Goal: Information Seeking & Learning: Learn about a topic

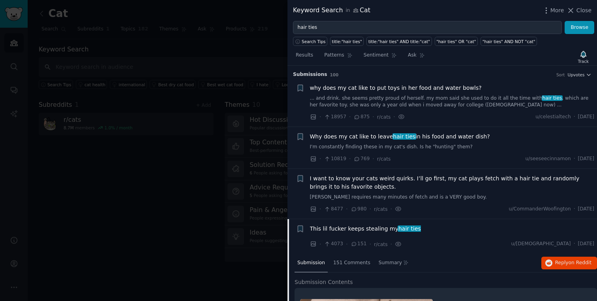
click at [333, 30] on input "hair ties" at bounding box center [427, 27] width 269 height 13
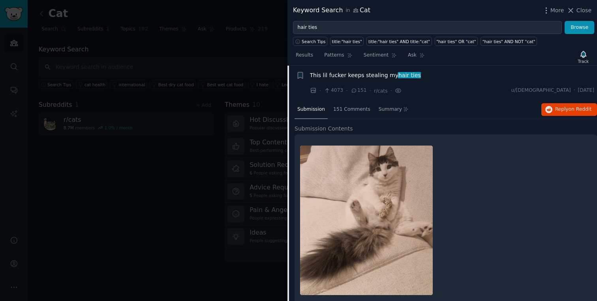
click at [333, 30] on input "hair ties" at bounding box center [427, 27] width 269 height 13
type input "a"
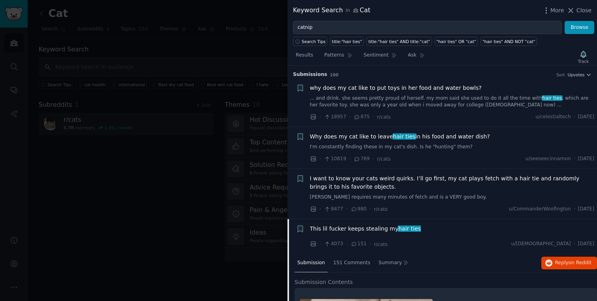
click at [565, 21] on button "Browse" at bounding box center [580, 27] width 30 height 13
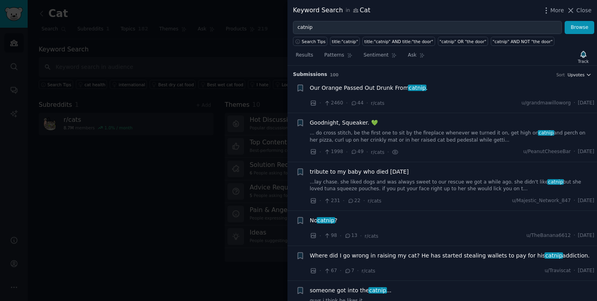
click at [582, 75] on span "Upvotes" at bounding box center [575, 75] width 17 height 6
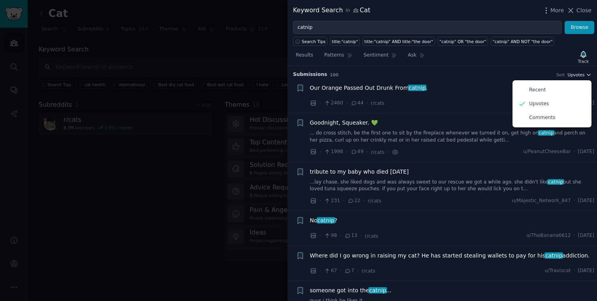
click at [582, 75] on span "Upvotes" at bounding box center [575, 75] width 17 height 6
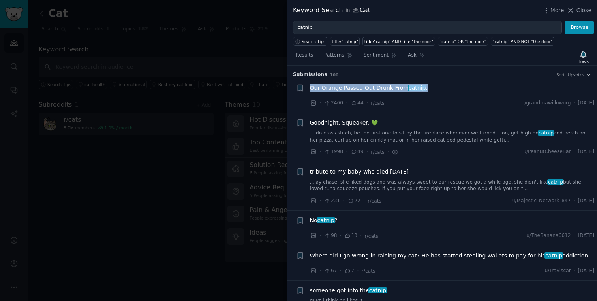
click at [403, 87] on span "Our Orange Passed Out Drunk From catnip ." at bounding box center [369, 88] width 118 height 8
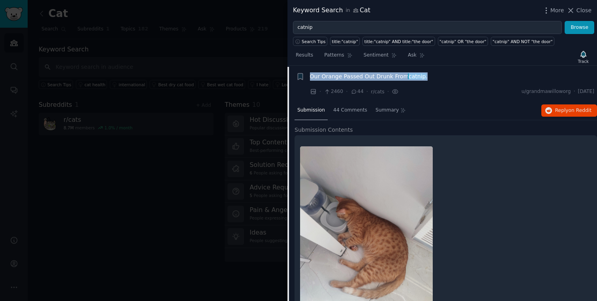
scroll to position [12, 0]
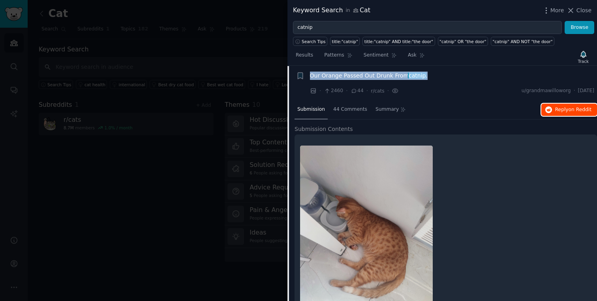
click at [566, 104] on button "Reply on Reddit" at bounding box center [569, 109] width 56 height 13
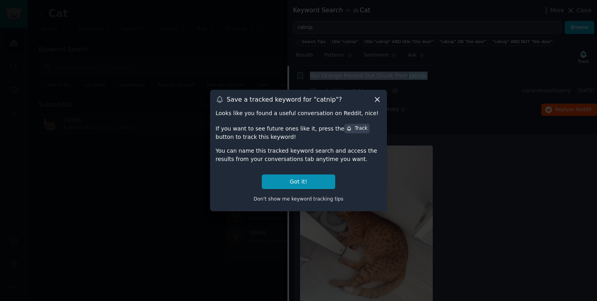
click at [374, 102] on icon at bounding box center [377, 99] width 8 height 8
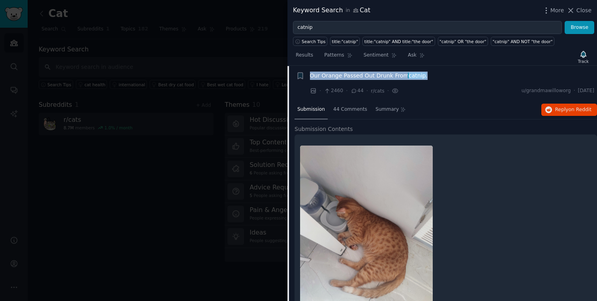
click at [372, 75] on span "Our Orange Passed Out Drunk From catnip ." at bounding box center [369, 75] width 118 height 8
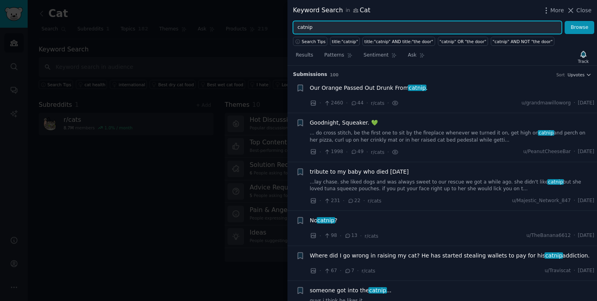
click at [362, 24] on input "catnip" at bounding box center [427, 27] width 269 height 13
click at [565, 21] on button "Browse" at bounding box center [580, 27] width 30 height 13
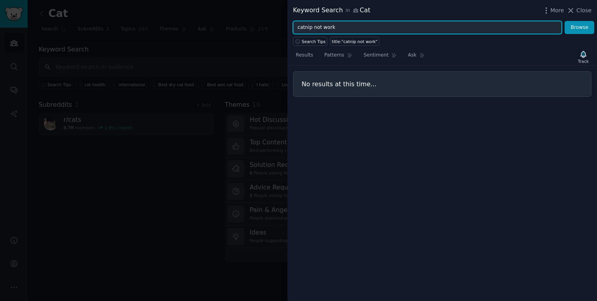
click at [324, 29] on input "catnip not work" at bounding box center [427, 27] width 269 height 13
click at [565, 21] on button "Browse" at bounding box center [580, 27] width 30 height 13
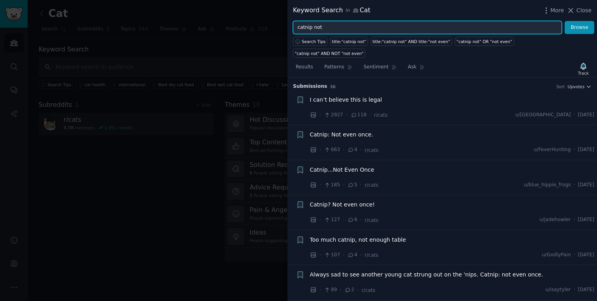
click at [322, 28] on input "catnip not" at bounding box center [427, 27] width 269 height 13
click at [565, 21] on button "Browse" at bounding box center [580, 27] width 30 height 13
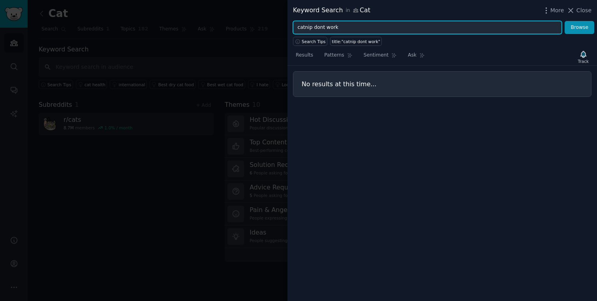
click at [319, 27] on input "catnip dont work" at bounding box center [427, 27] width 269 height 13
click at [565, 21] on button "Browse" at bounding box center [580, 27] width 30 height 13
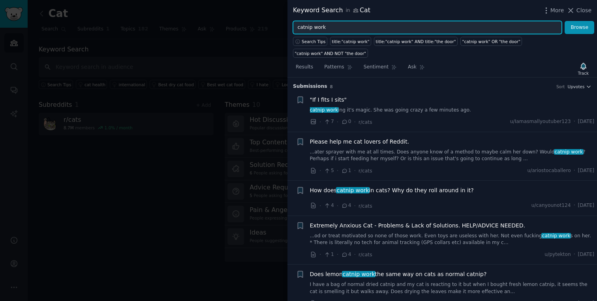
click at [340, 26] on input "catnip work" at bounding box center [427, 27] width 269 height 13
click at [565, 21] on button "Browse" at bounding box center [580, 27] width 30 height 13
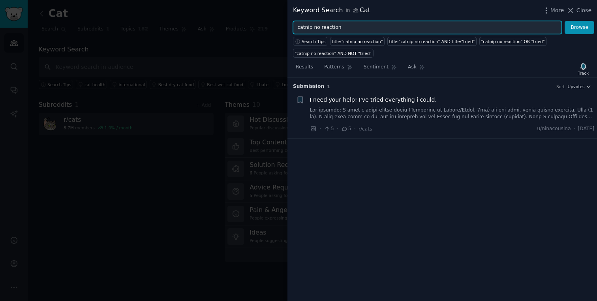
click at [314, 27] on input "catnip no reaction" at bounding box center [427, 27] width 269 height 13
click at [332, 30] on input "catnip no reaction" at bounding box center [427, 27] width 269 height 13
type input "catnip"
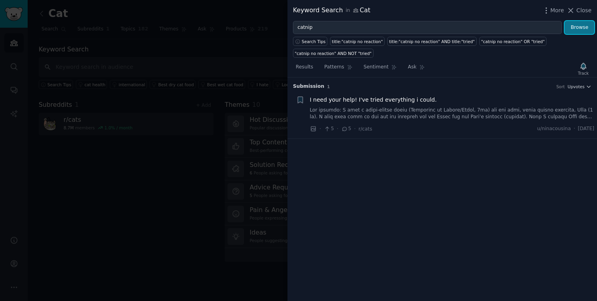
click at [575, 23] on button "Browse" at bounding box center [580, 27] width 30 height 13
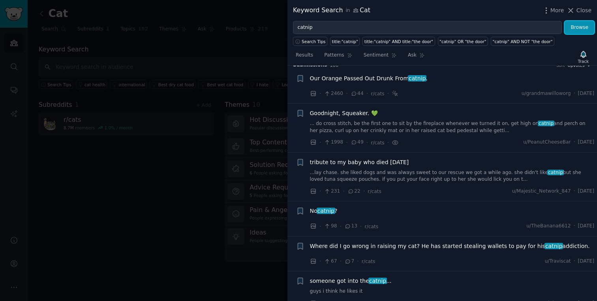
scroll to position [11, 0]
click at [439, 126] on link "... do cross stitch, be the first one to sit by the fireplace whenever we turne…" at bounding box center [452, 126] width 285 height 14
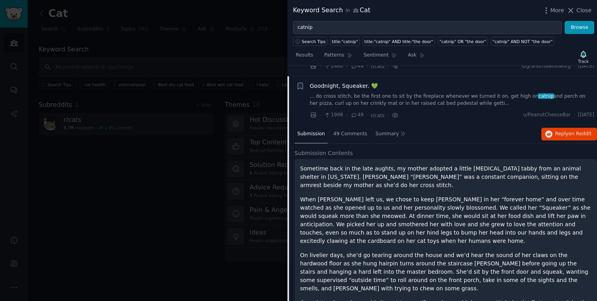
scroll to position [47, 0]
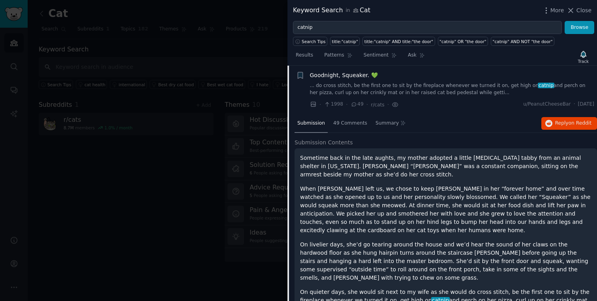
click at [401, 88] on link "... do cross stitch, be the first one to sit by the fireplace whenever we turne…" at bounding box center [452, 89] width 285 height 14
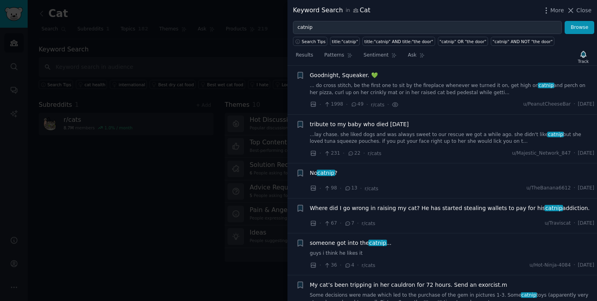
click at [393, 136] on link "...lay chase. she liked dogs and was always sweet to our rescue we got a while …" at bounding box center [452, 138] width 285 height 14
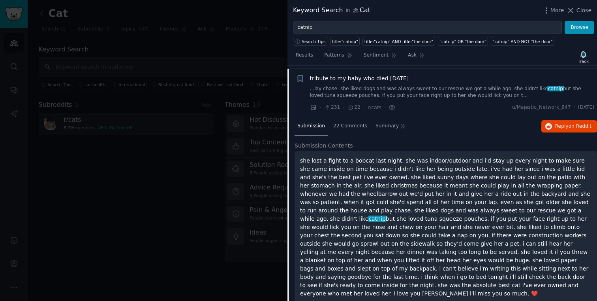
scroll to position [96, 0]
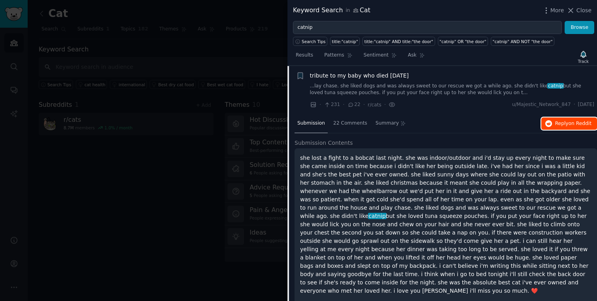
click at [571, 124] on span "on Reddit" at bounding box center [580, 123] width 23 height 6
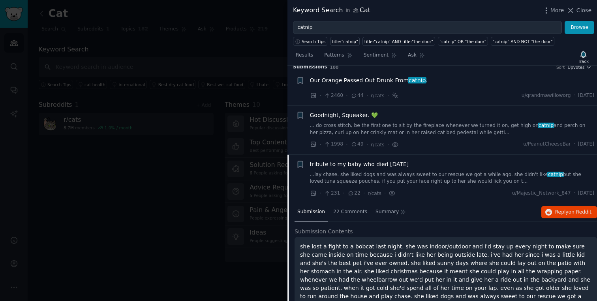
click at [379, 163] on span "tribute to my baby who died today" at bounding box center [359, 164] width 99 height 8
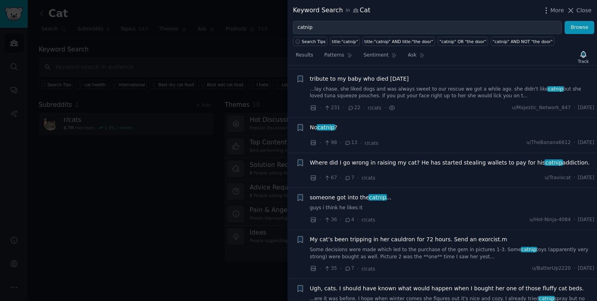
scroll to position [96, 0]
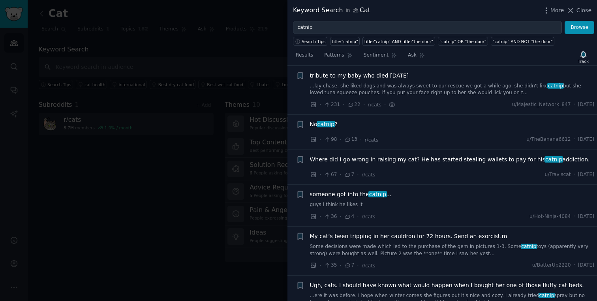
click at [377, 129] on div "No catnip ?" at bounding box center [452, 125] width 285 height 11
click at [323, 123] on span "catnip" at bounding box center [326, 124] width 19 height 6
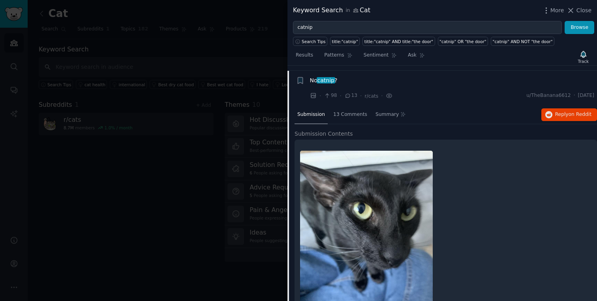
scroll to position [145, 0]
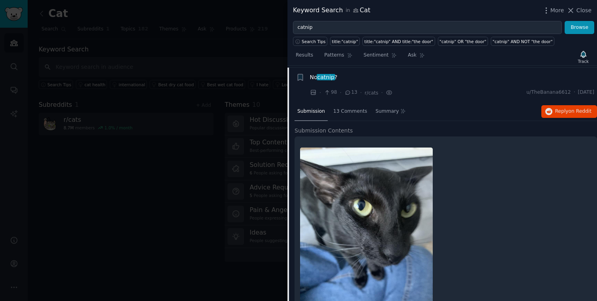
click at [327, 76] on span "catnip" at bounding box center [326, 77] width 19 height 6
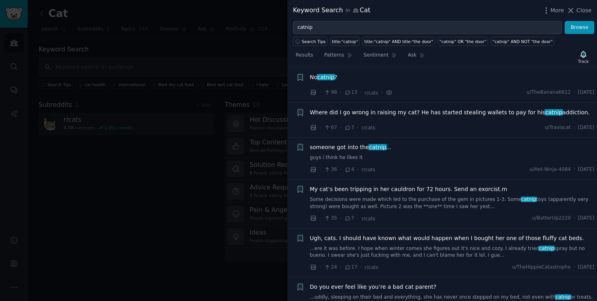
scroll to position [145, 0]
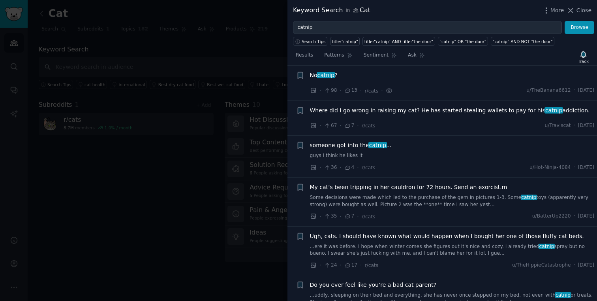
click at [357, 108] on span "Where did I go wrong in raising my cat? He has started stealing wallets to pay …" at bounding box center [450, 110] width 280 height 8
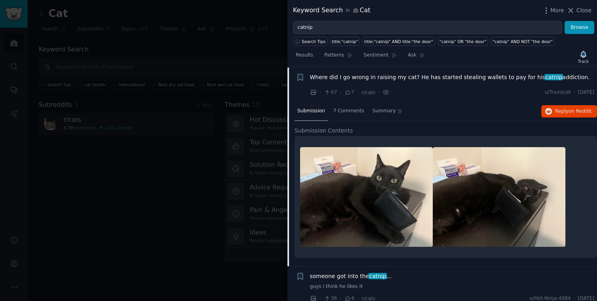
scroll to position [180, 0]
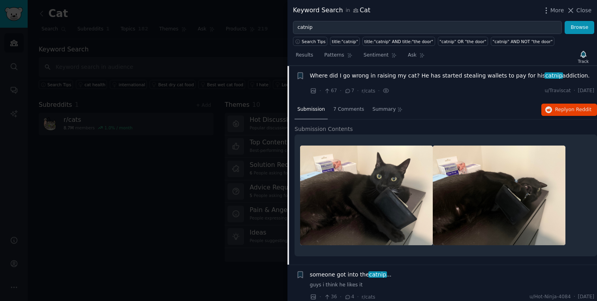
click at [361, 73] on span "Where did I go wrong in raising my cat? He has started stealing wallets to pay …" at bounding box center [450, 75] width 280 height 8
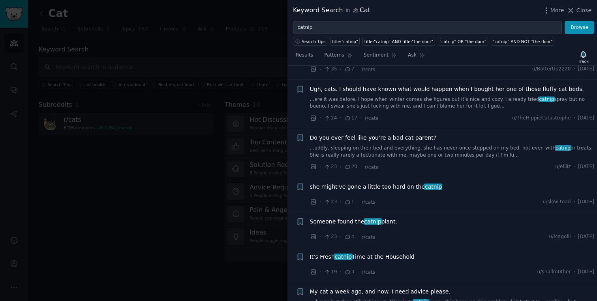
scroll to position [295, 0]
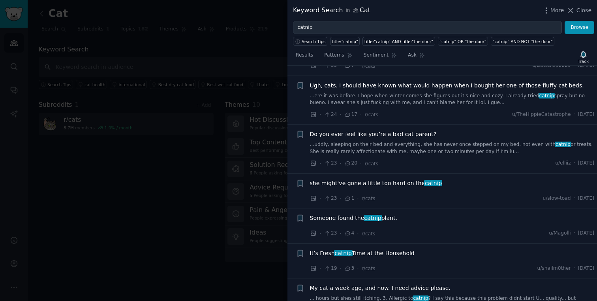
click at [355, 102] on link "...ere it was before. I hope when winter comes she figures out it's nice and co…" at bounding box center [452, 99] width 285 height 14
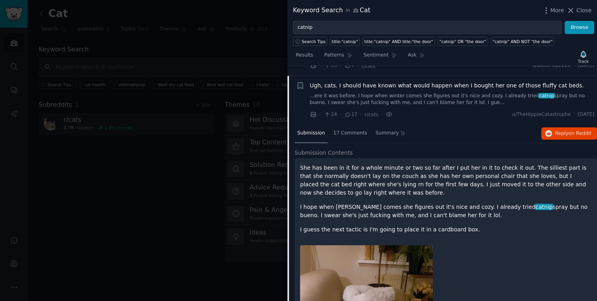
scroll to position [305, 0]
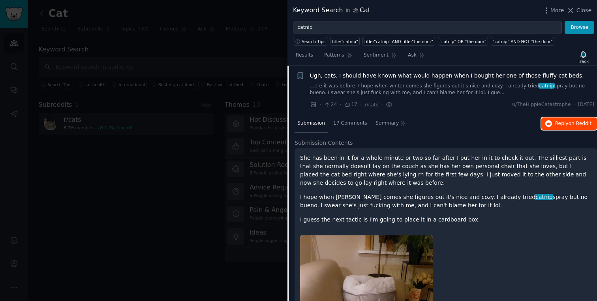
click at [569, 123] on span "on Reddit" at bounding box center [580, 123] width 23 height 6
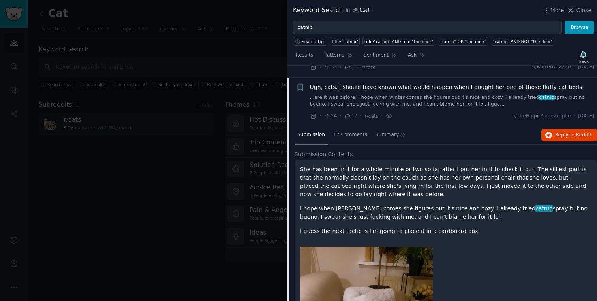
click at [368, 91] on div "Ugh, cats. I should have known what would happen when I bought her one of those…" at bounding box center [452, 95] width 285 height 25
click at [374, 85] on span "Ugh, cats. I should have known what would happen when I bought her one of those…" at bounding box center [447, 87] width 274 height 8
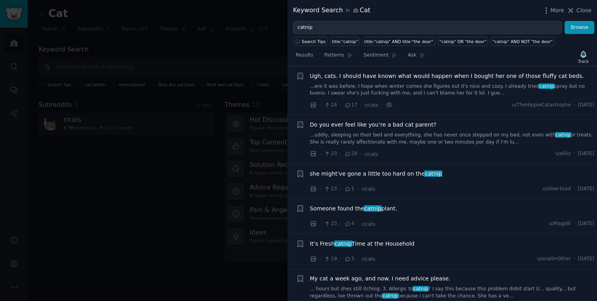
scroll to position [305, 0]
click at [378, 126] on span "Do you ever feel like you’re a bad cat parent?" at bounding box center [373, 124] width 127 height 8
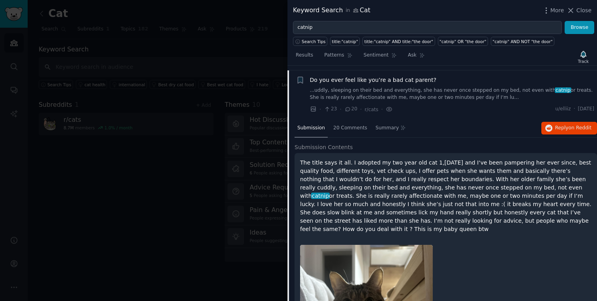
scroll to position [354, 0]
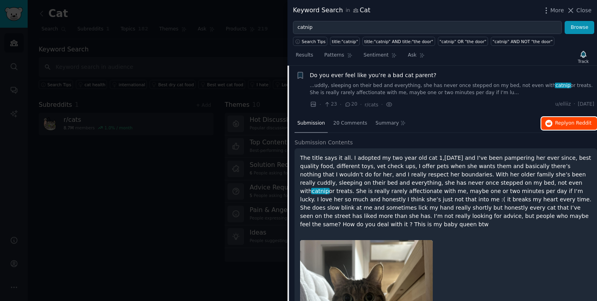
click at [563, 129] on button "Reply on Reddit" at bounding box center [569, 123] width 56 height 13
